Goal: Transaction & Acquisition: Purchase product/service

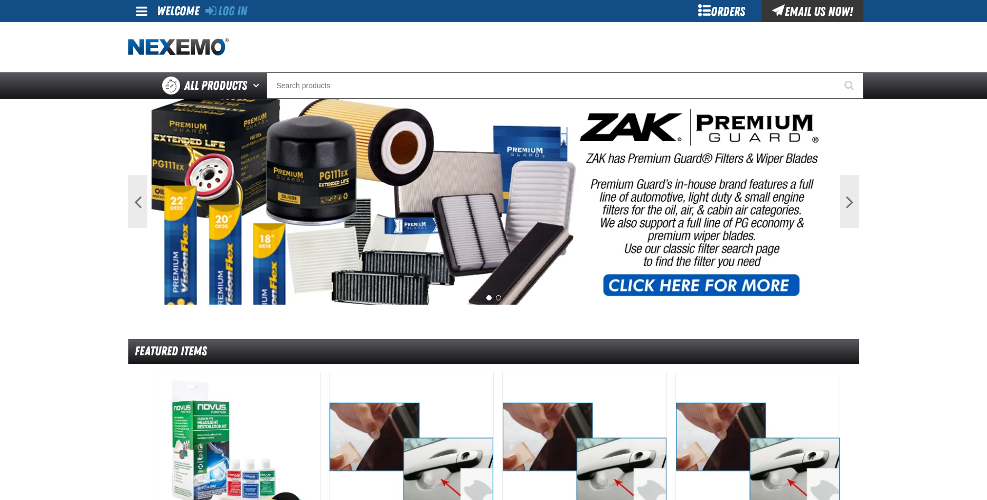
click at [217, 1] on div "Log In" at bounding box center [226, 11] width 42 height 22
click at [250, 8] on div "Log In Log In Welcome Log In Orders Email Us Now!" at bounding box center [493, 11] width 739 height 22
click at [247, 9] on link "Log In" at bounding box center [226, 11] width 42 height 15
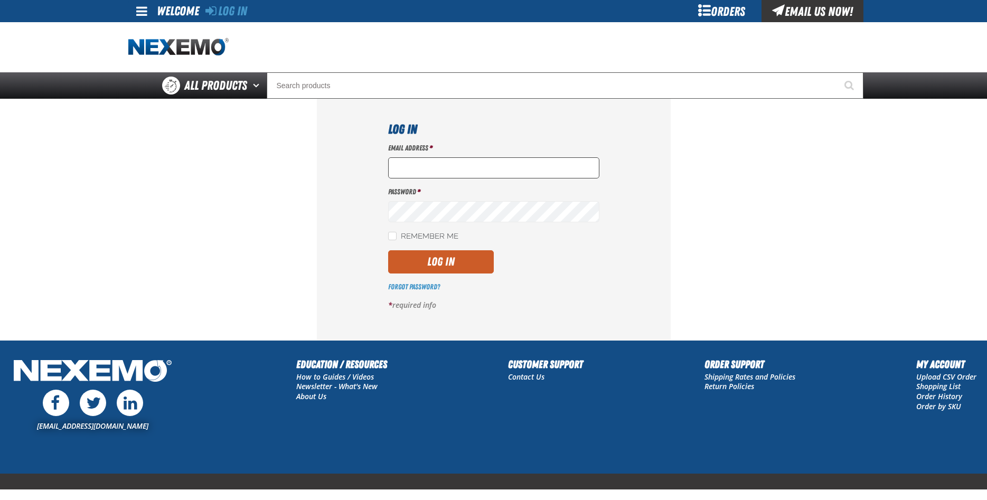
click at [407, 172] on input "Email Address *" at bounding box center [493, 167] width 211 height 21
type input "ttaylor@vtaig.com"
click at [437, 251] on button "Log In" at bounding box center [441, 261] width 106 height 23
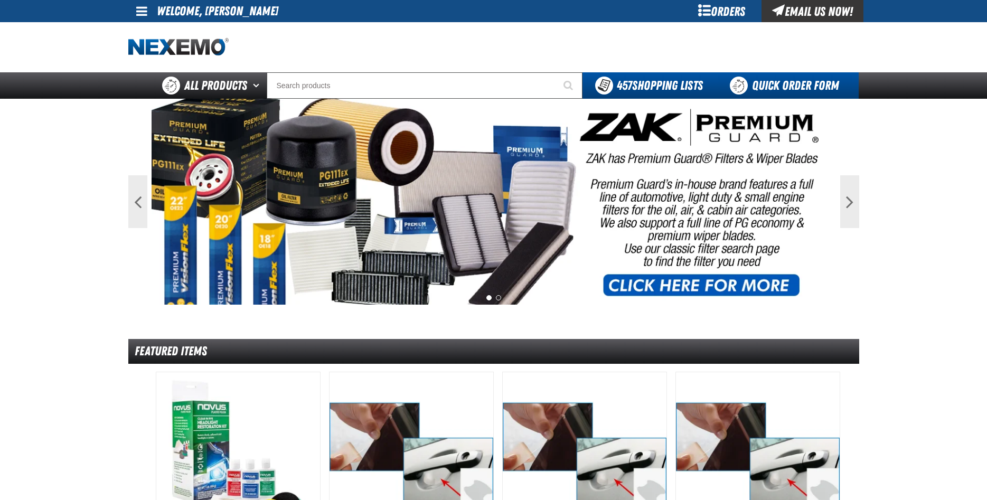
click at [762, 88] on link "Quick Order Form" at bounding box center [786, 85] width 143 height 26
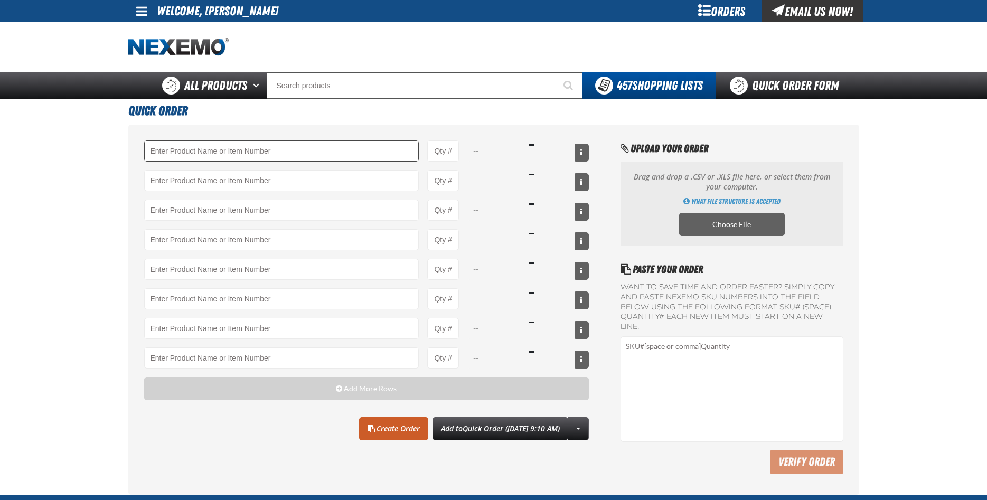
click at [204, 146] on input "Product" at bounding box center [281, 150] width 275 height 21
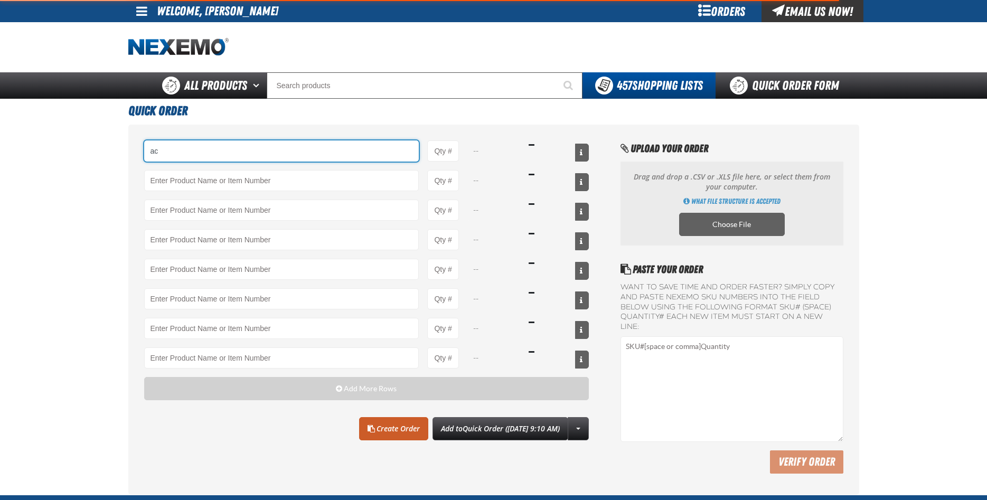
type input "a"
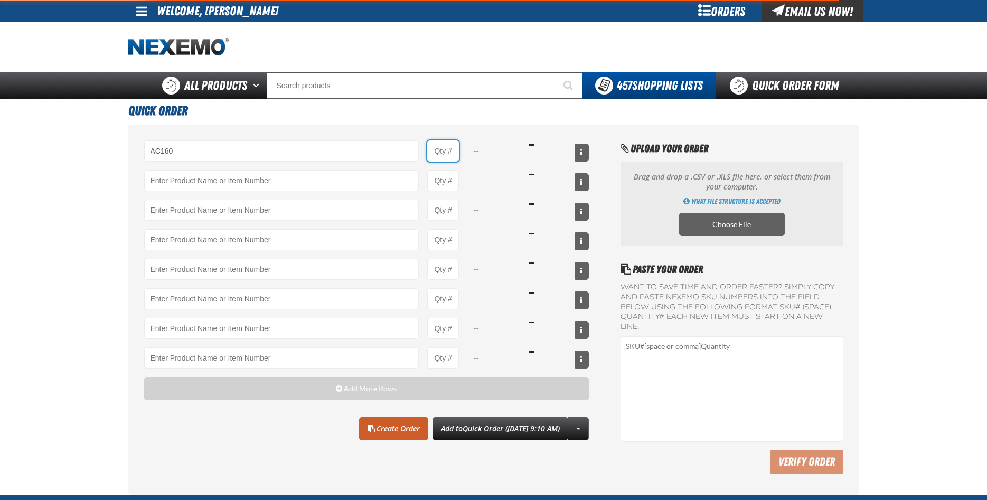
type input "AC160 - Bio-Zone (AMP) Anti-Microbial Protection- ZAK Products (12 per case)"
type input "1"
select select "bottle"
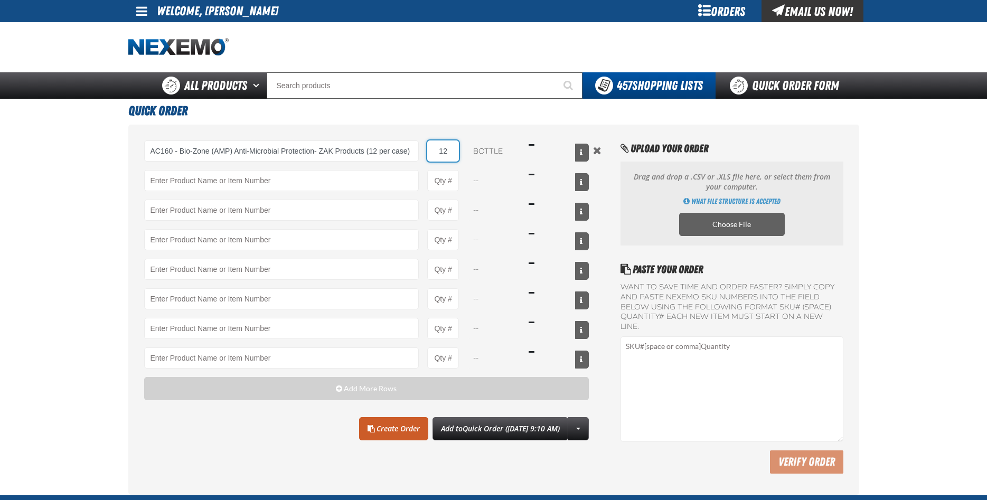
type input "12"
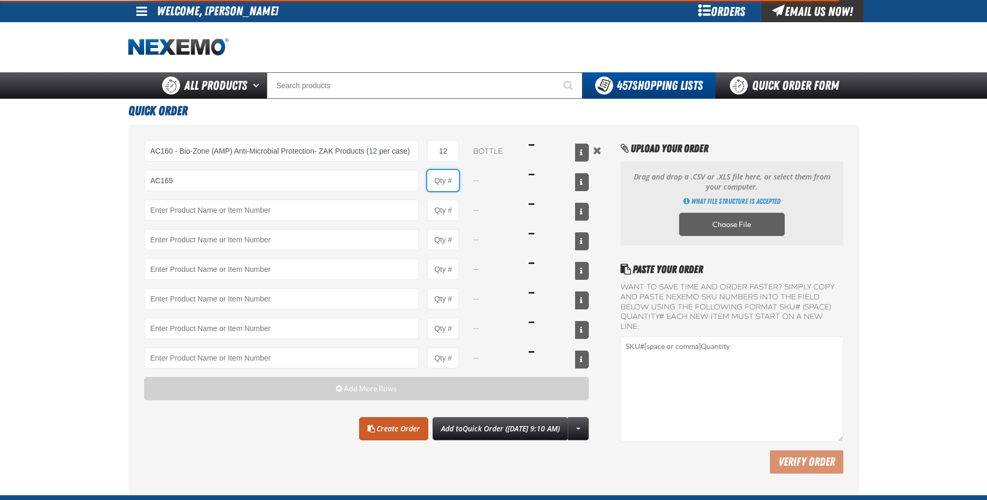
type input "AC165 - Bio-Zone Natural Odor Eliminator - ZAK Products"
type input "1"
select select "bottle"
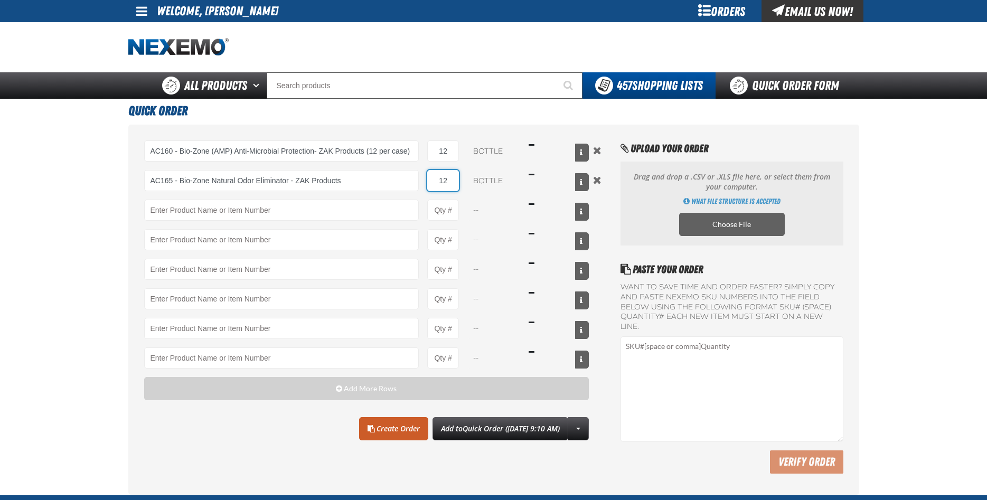
type input "12"
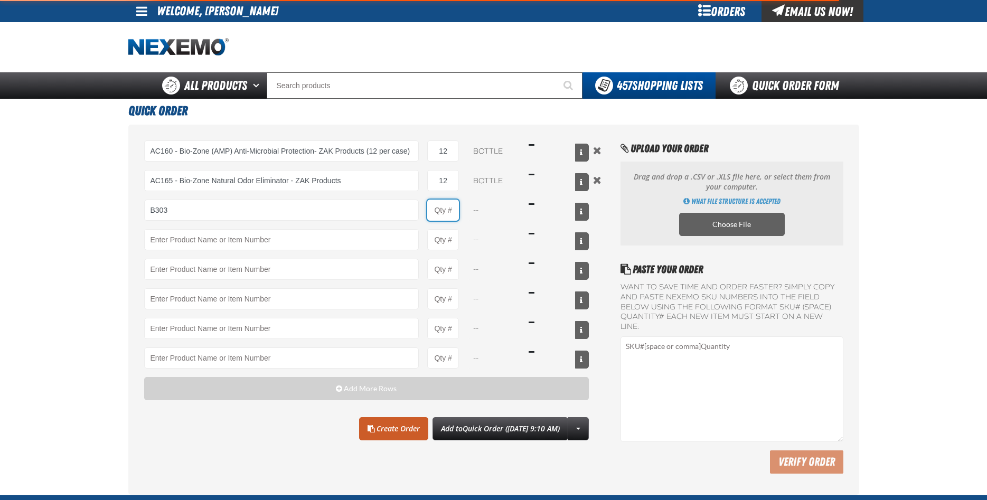
type input "B303 - Battery Service Kit - Cleaner &amp; Protector - ZAK Products"
type input "1"
select select "kit"
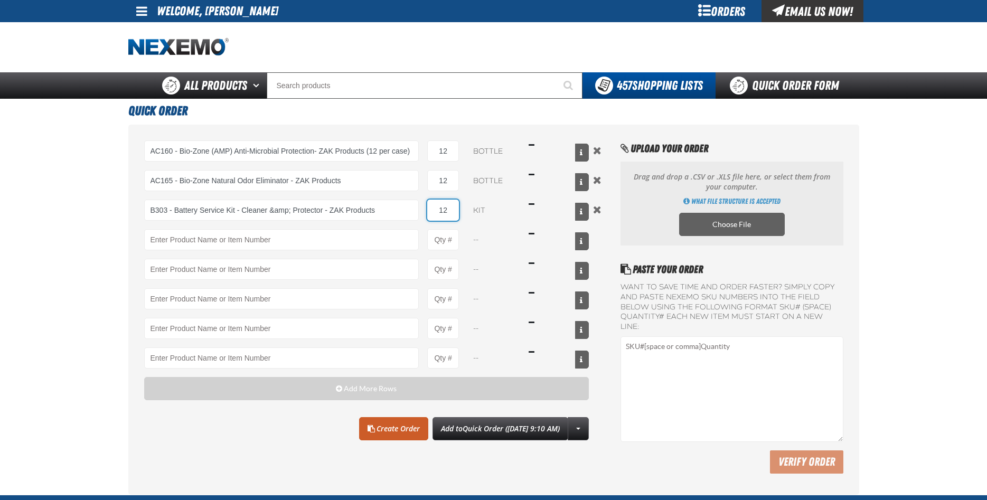
type input "12"
type input "BK200 - DOT 4 Brake Fluid Exchange Formula - 32 Ounce - ZAK Products"
type input "1"
select select "bottle"
type input "12"
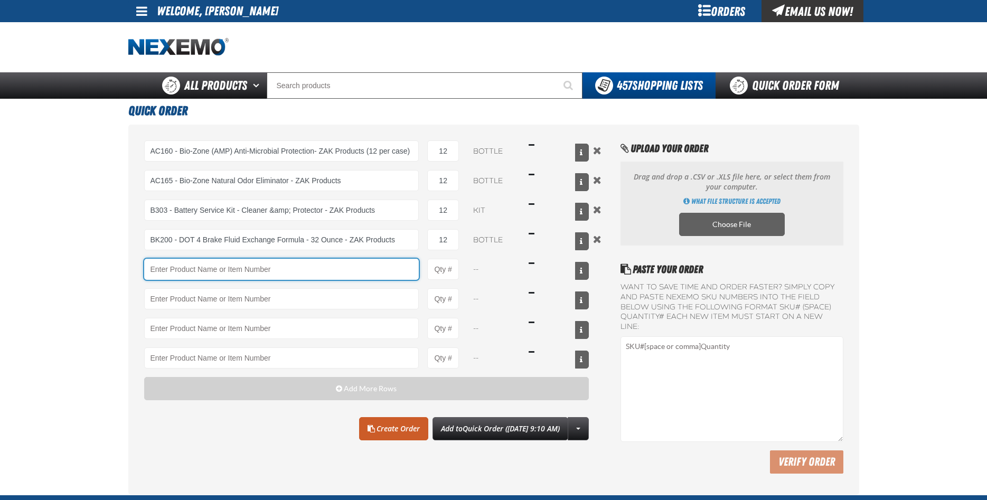
type input "5"
type input "S"
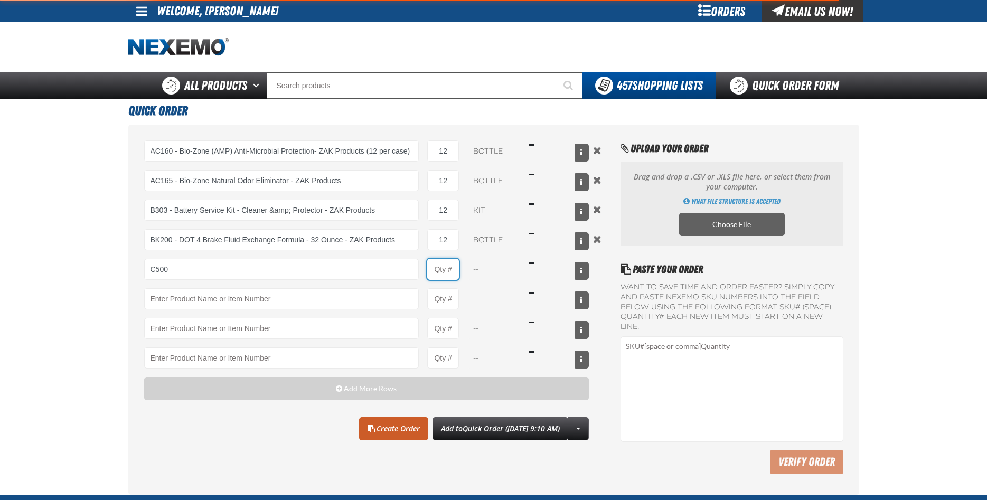
type input "C500 - Synthetic Engine Oil Booster - ZAK Products"
type input "1"
select select "bottle"
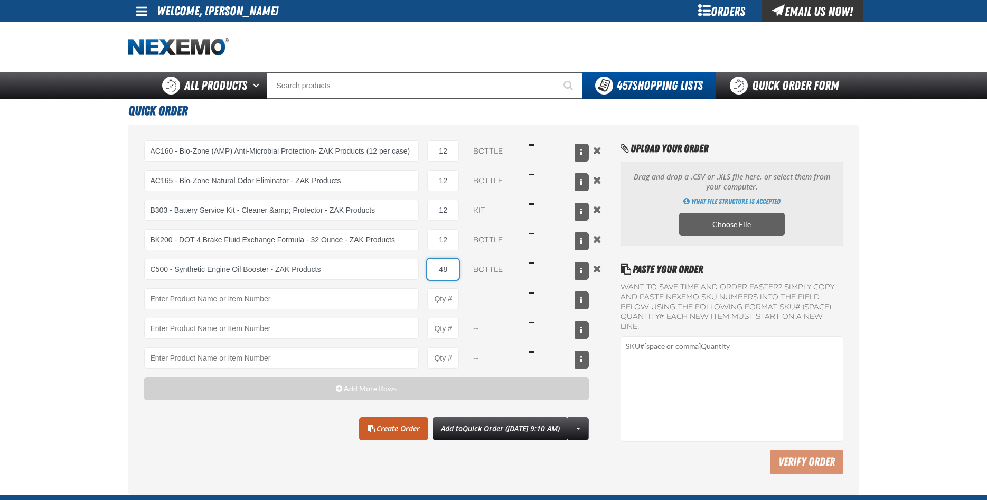
type input "48"
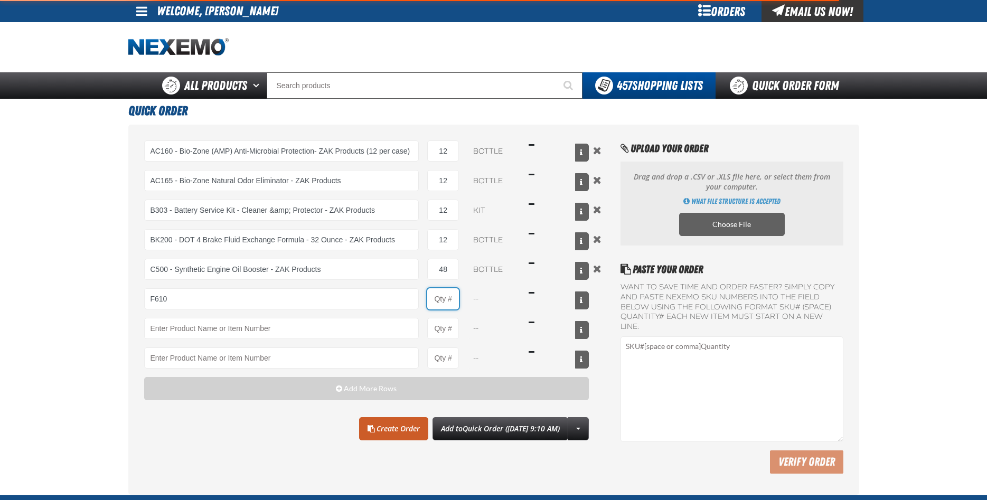
type input "F610 - Z-Tech - ZAK Products"
type input "1"
select select "bottle"
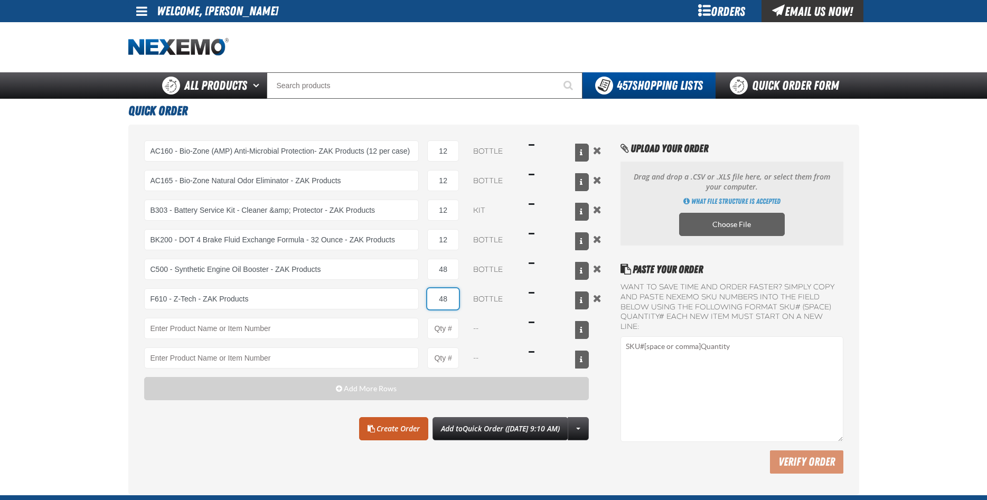
type input "48"
click at [370, 426] on link "Create Order" at bounding box center [393, 428] width 69 height 23
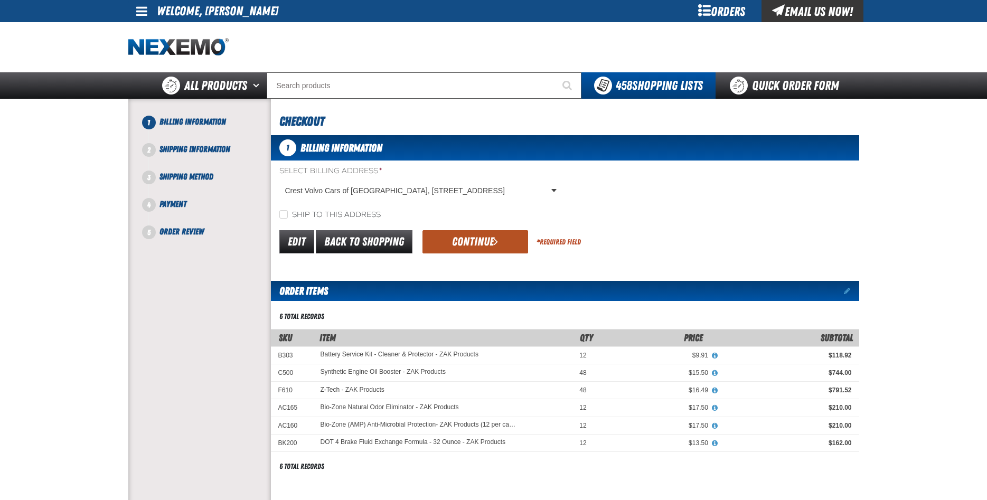
click at [484, 247] on button "Continue" at bounding box center [475, 241] width 106 height 23
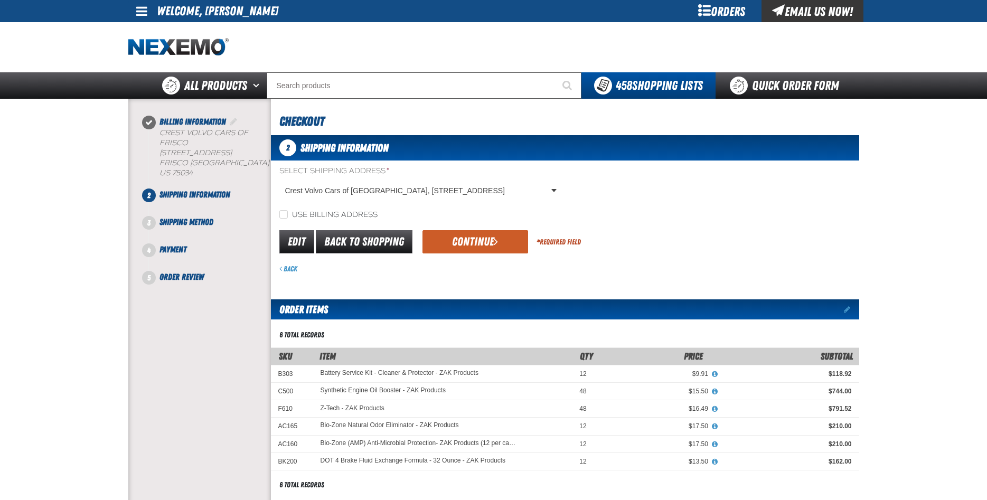
click at [480, 244] on button "Continue" at bounding box center [475, 241] width 106 height 23
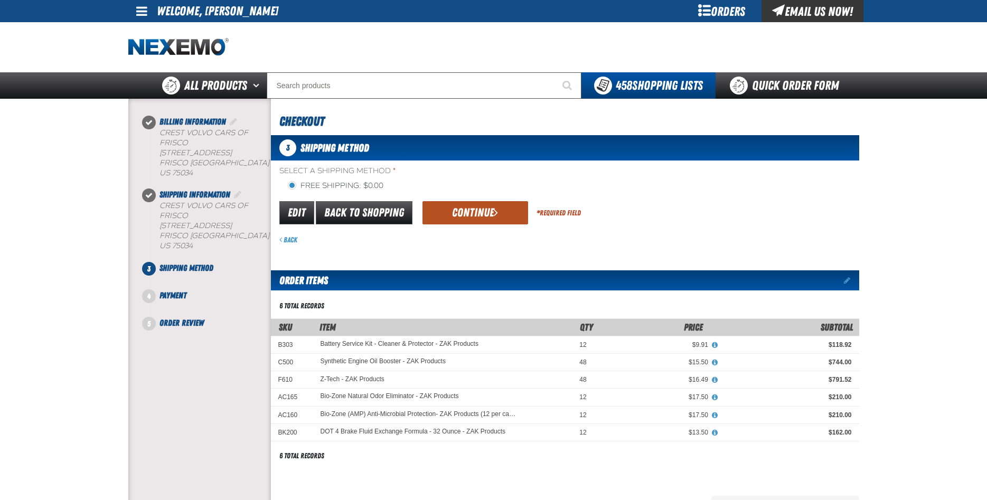
click at [458, 214] on button "Continue" at bounding box center [475, 212] width 106 height 23
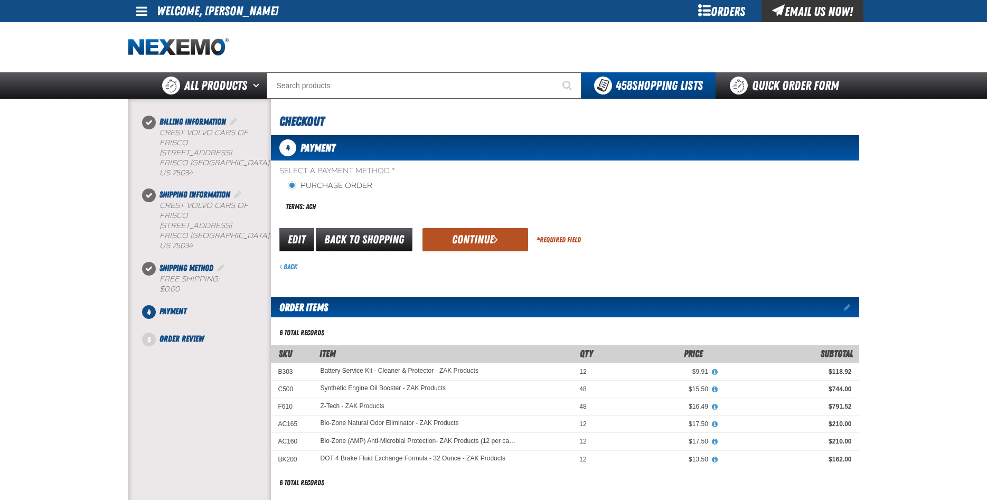
click at [460, 240] on button "Continue" at bounding box center [475, 239] width 106 height 23
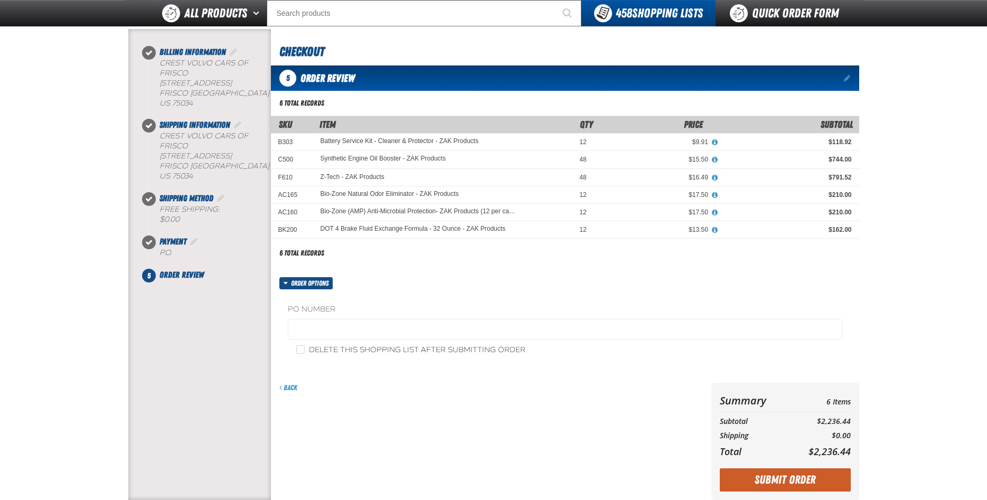
scroll to position [108, 0]
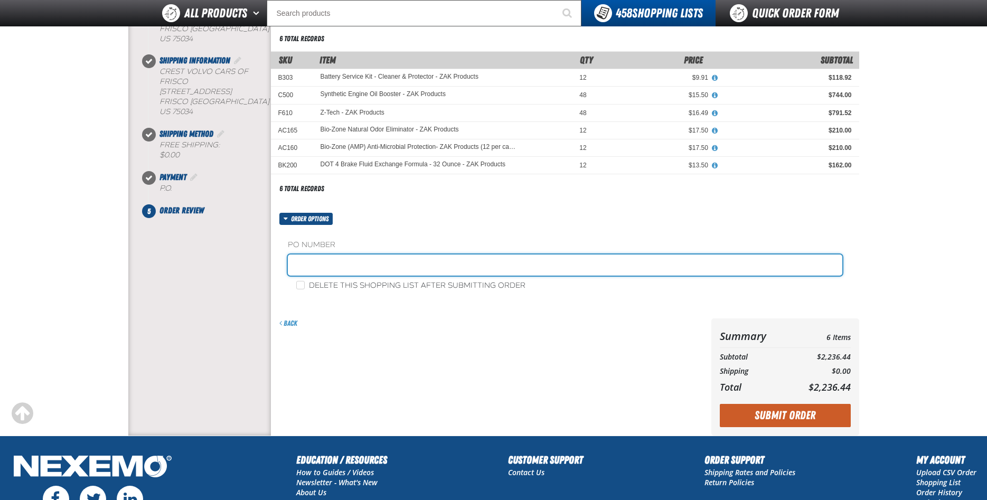
click at [328, 262] on input "text" at bounding box center [565, 264] width 554 height 21
type input "198886"
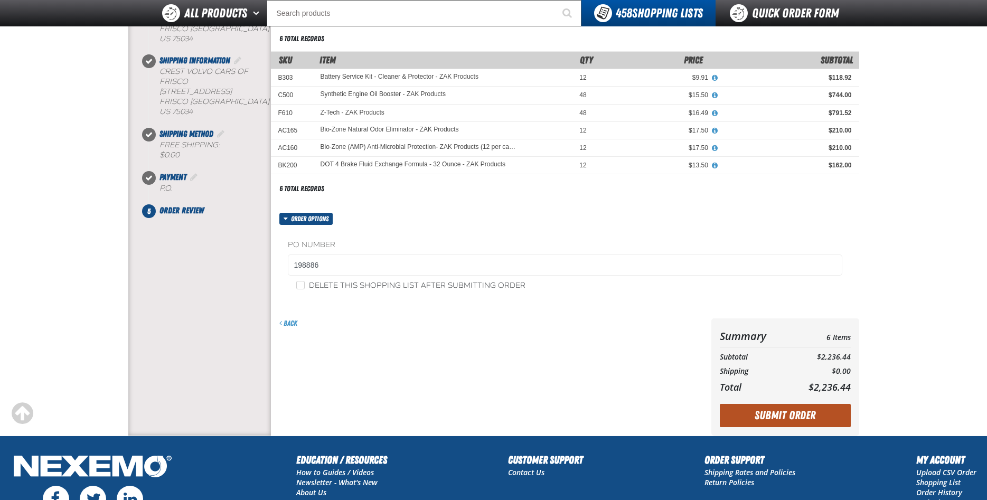
click at [788, 407] on button "Submit Order" at bounding box center [785, 415] width 131 height 23
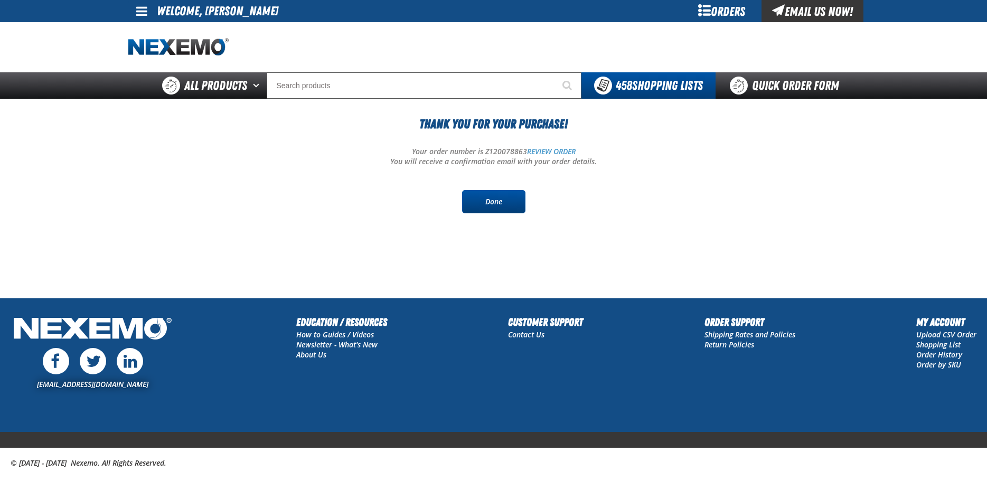
click at [494, 203] on link "Done" at bounding box center [493, 201] width 63 height 23
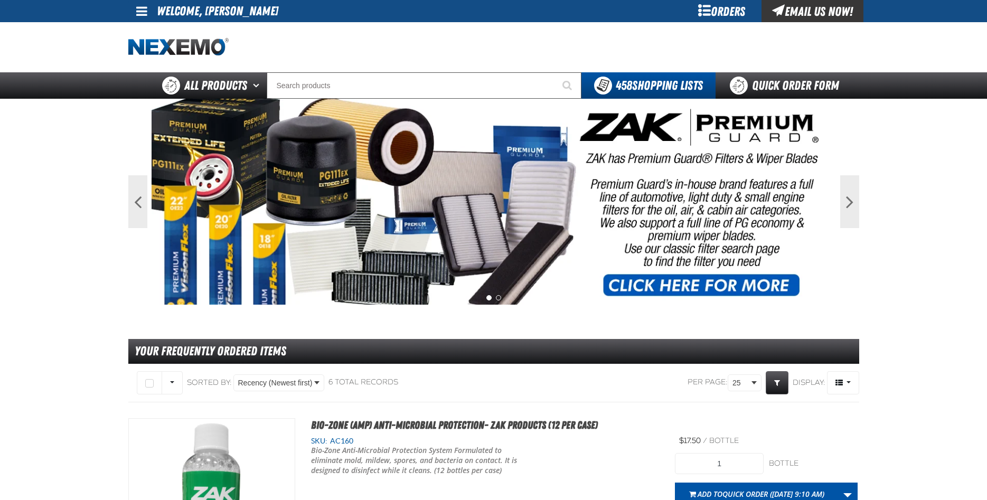
click at [147, 20] on link at bounding box center [142, 11] width 29 height 22
click at [157, 52] on link "Sign Out Sign Out" at bounding box center [151, 51] width 36 height 10
